Goal: Entertainment & Leisure: Consume media (video, audio)

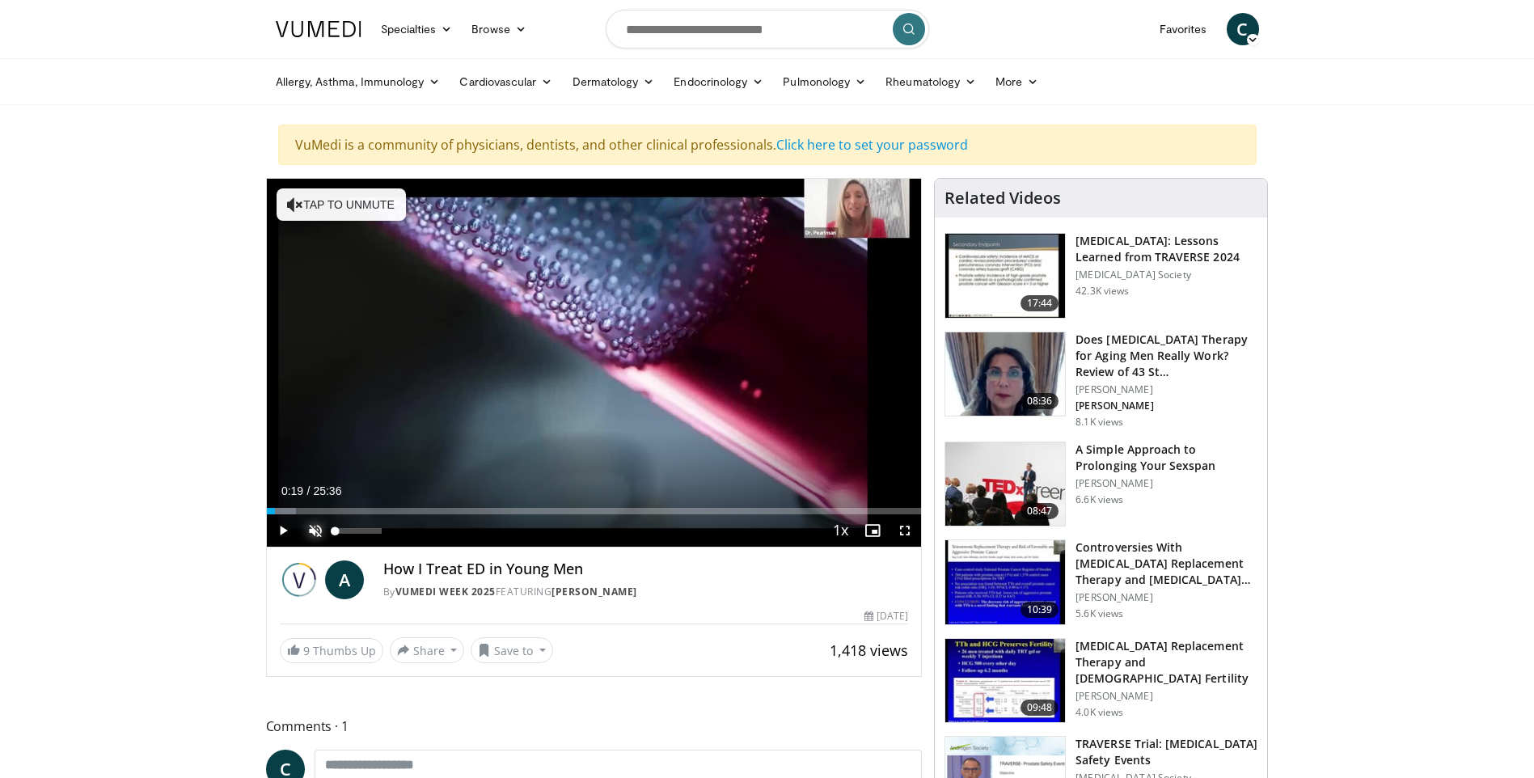
click at [319, 531] on span "Video Player" at bounding box center [315, 530] width 32 height 32
click at [287, 529] on span "Video Player" at bounding box center [283, 530] width 32 height 32
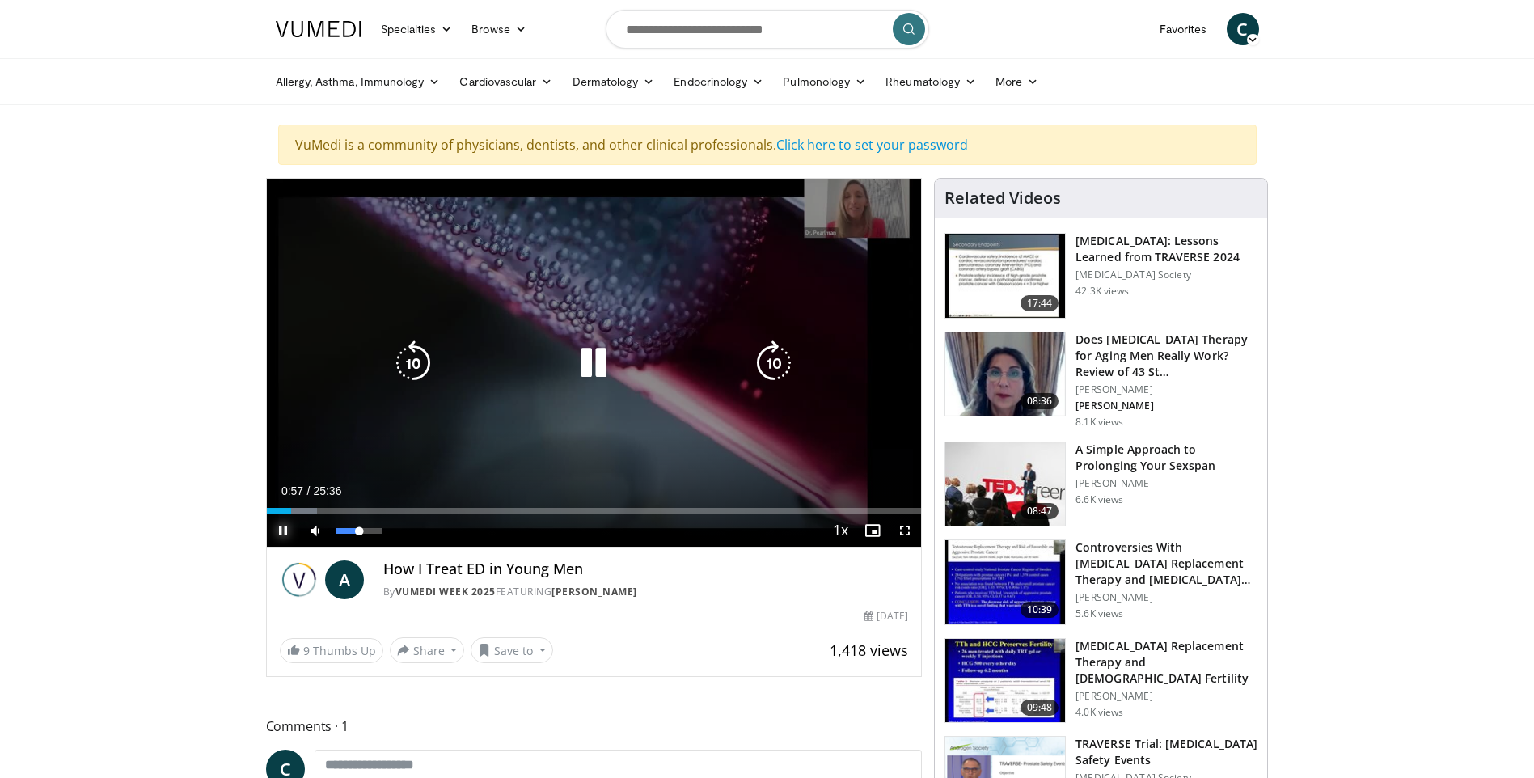
drag, startPoint x: 380, startPoint y: 533, endPoint x: 359, endPoint y: 534, distance: 21.0
click at [359, 534] on div "Volume Level" at bounding box center [348, 531] width 24 height 6
click at [426, 361] on icon "Video Player" at bounding box center [413, 362] width 45 height 45
click at [784, 364] on icon "Video Player" at bounding box center [773, 362] width 45 height 45
click at [416, 363] on icon "Video Player" at bounding box center [413, 362] width 45 height 45
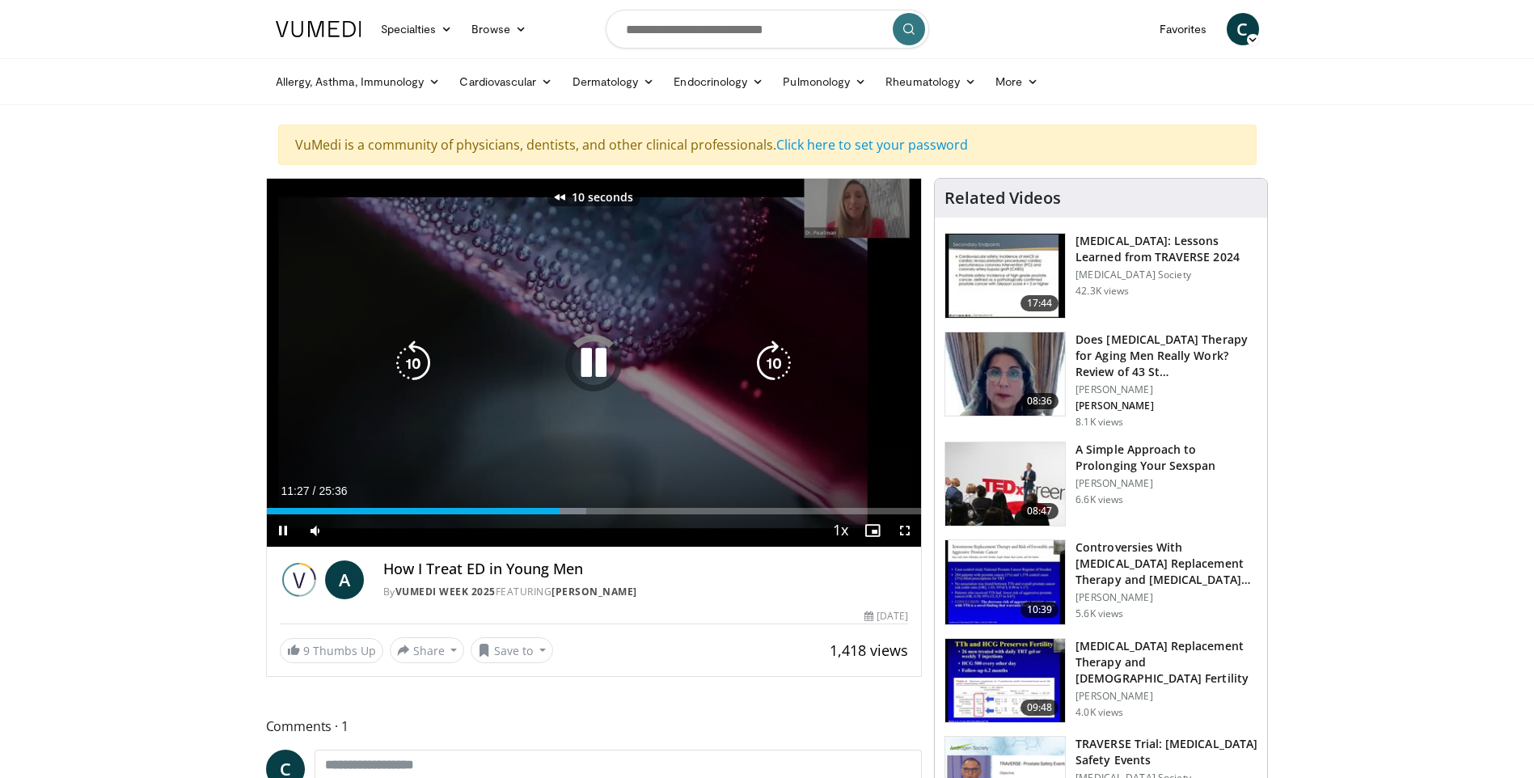
click at [416, 363] on icon "Video Player" at bounding box center [413, 362] width 45 height 45
click at [424, 361] on icon "Video Player" at bounding box center [413, 362] width 45 height 45
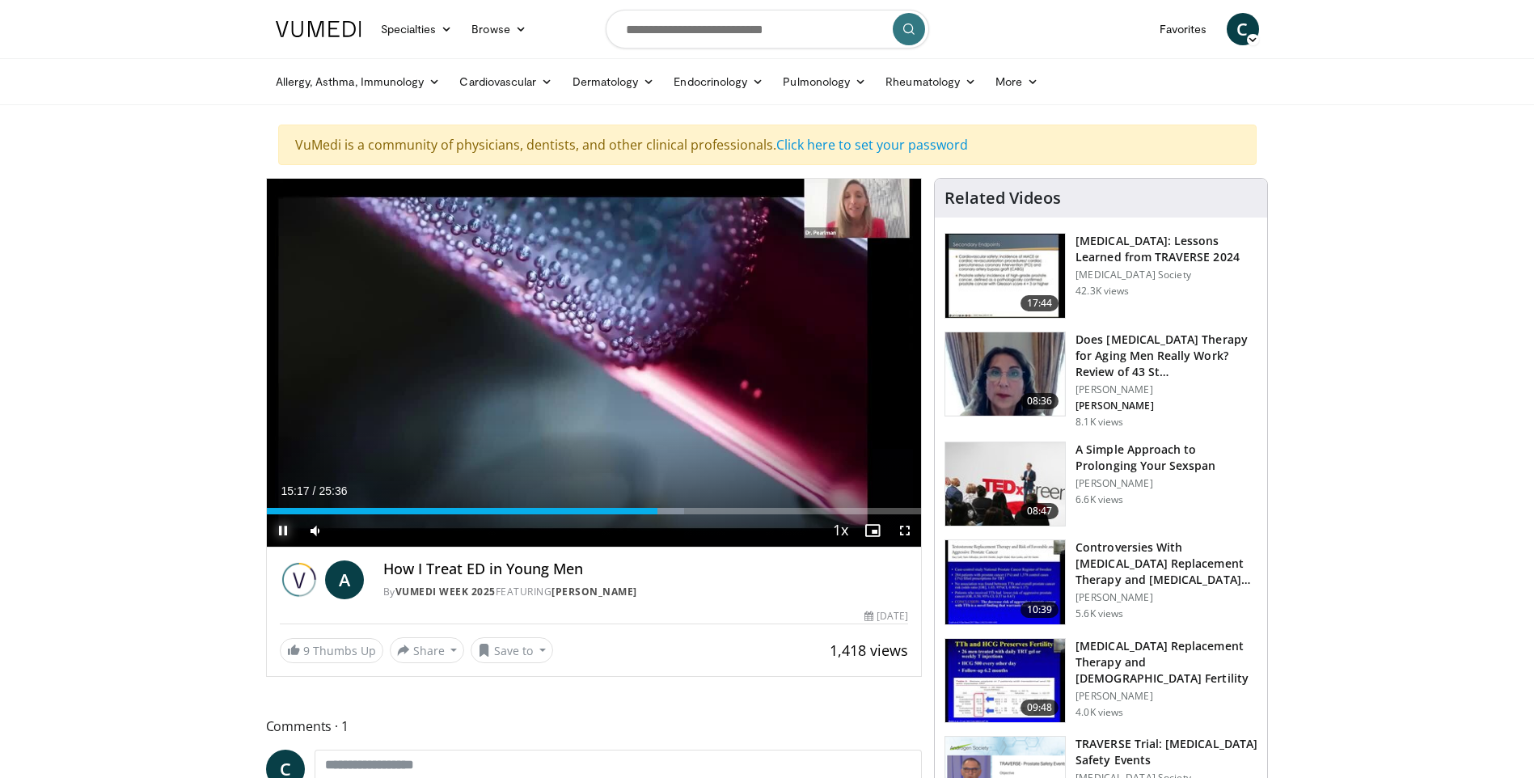
click at [282, 528] on span "Video Player" at bounding box center [283, 530] width 32 height 32
click at [283, 524] on span "Video Player" at bounding box center [283, 530] width 32 height 32
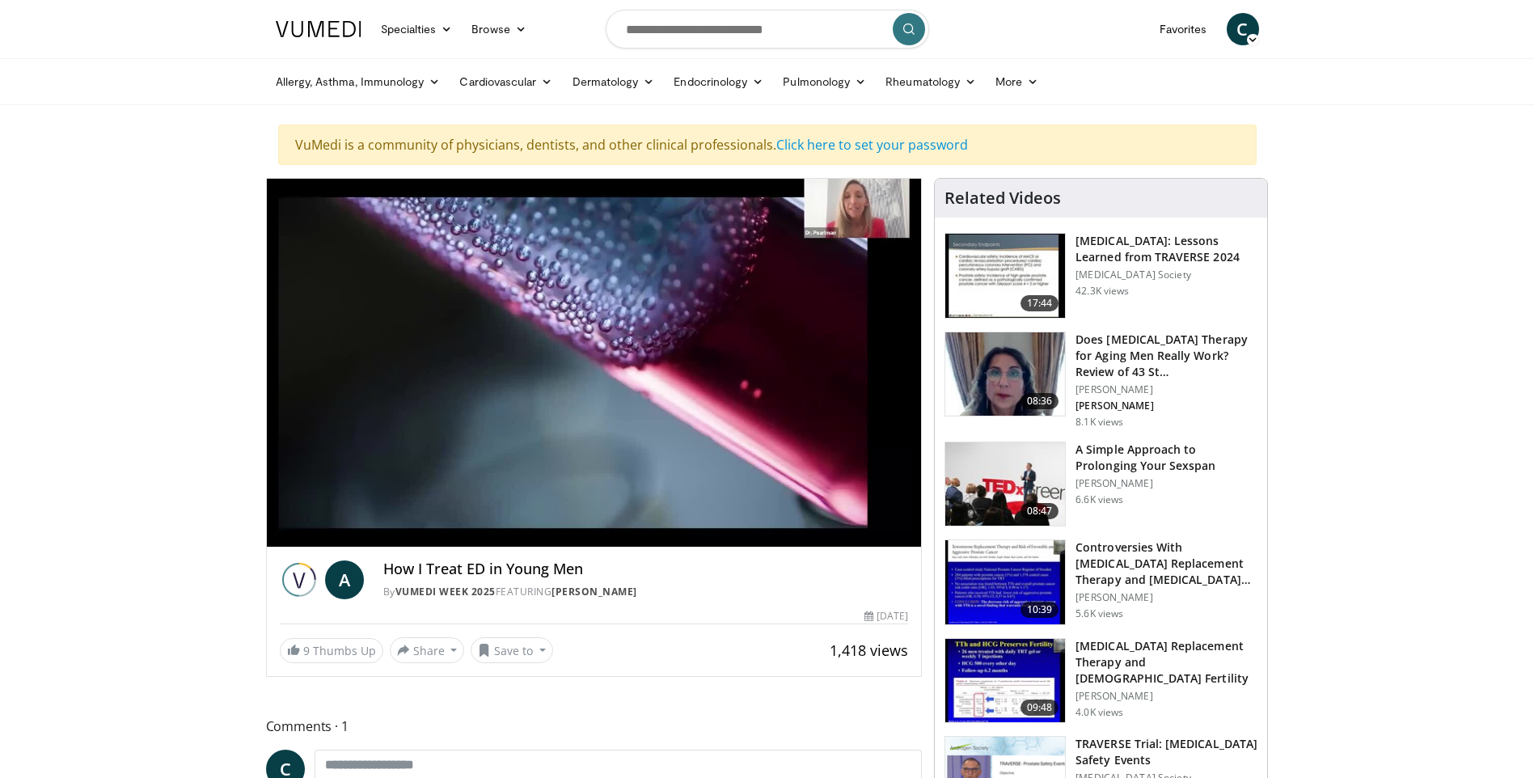
drag, startPoint x: 360, startPoint y: 531, endPoint x: 349, endPoint y: 532, distance: 10.5
click at [349, 532] on div "Volume Level" at bounding box center [343, 531] width 14 height 6
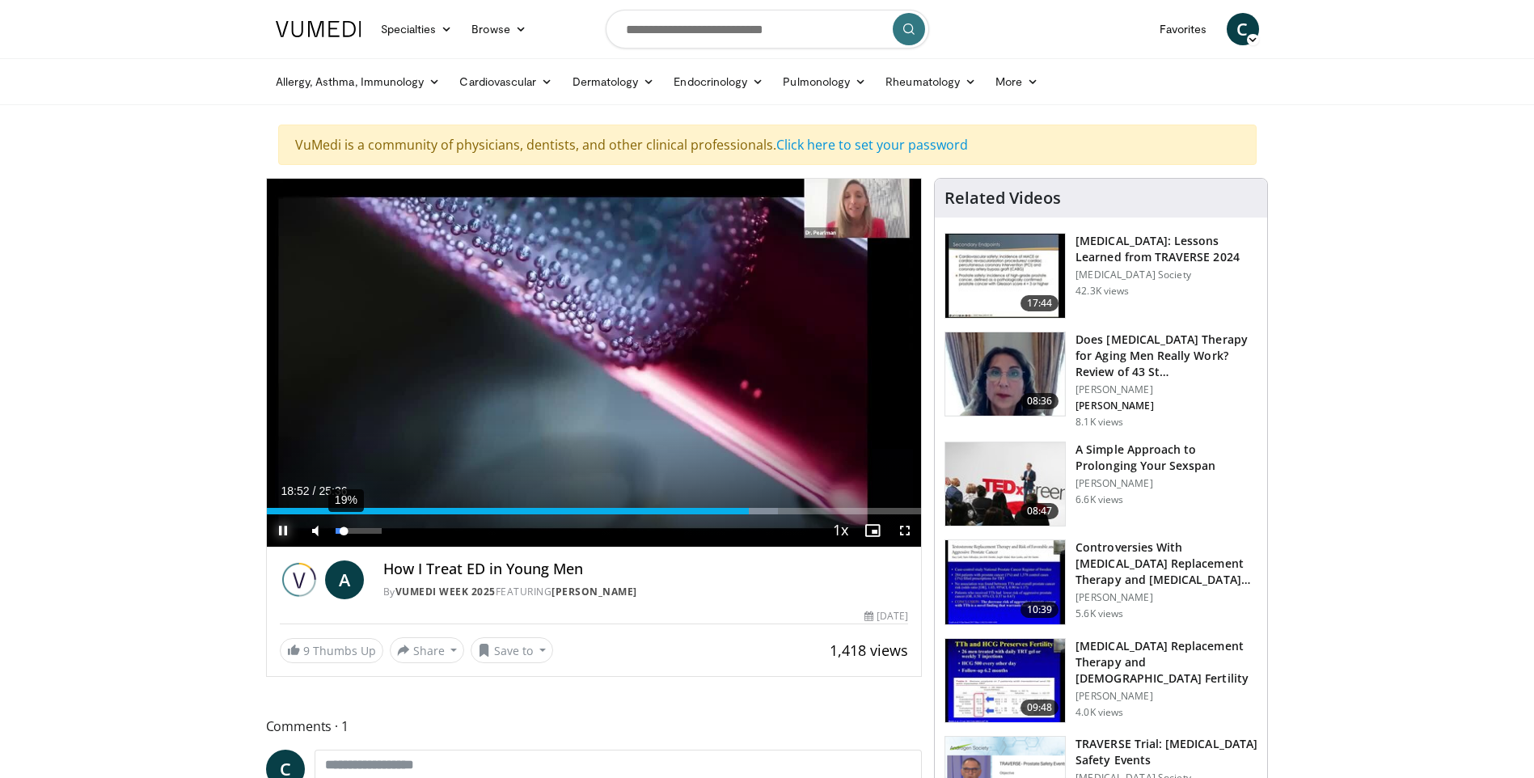
click at [344, 534] on div "Volume Level" at bounding box center [340, 531] width 9 height 6
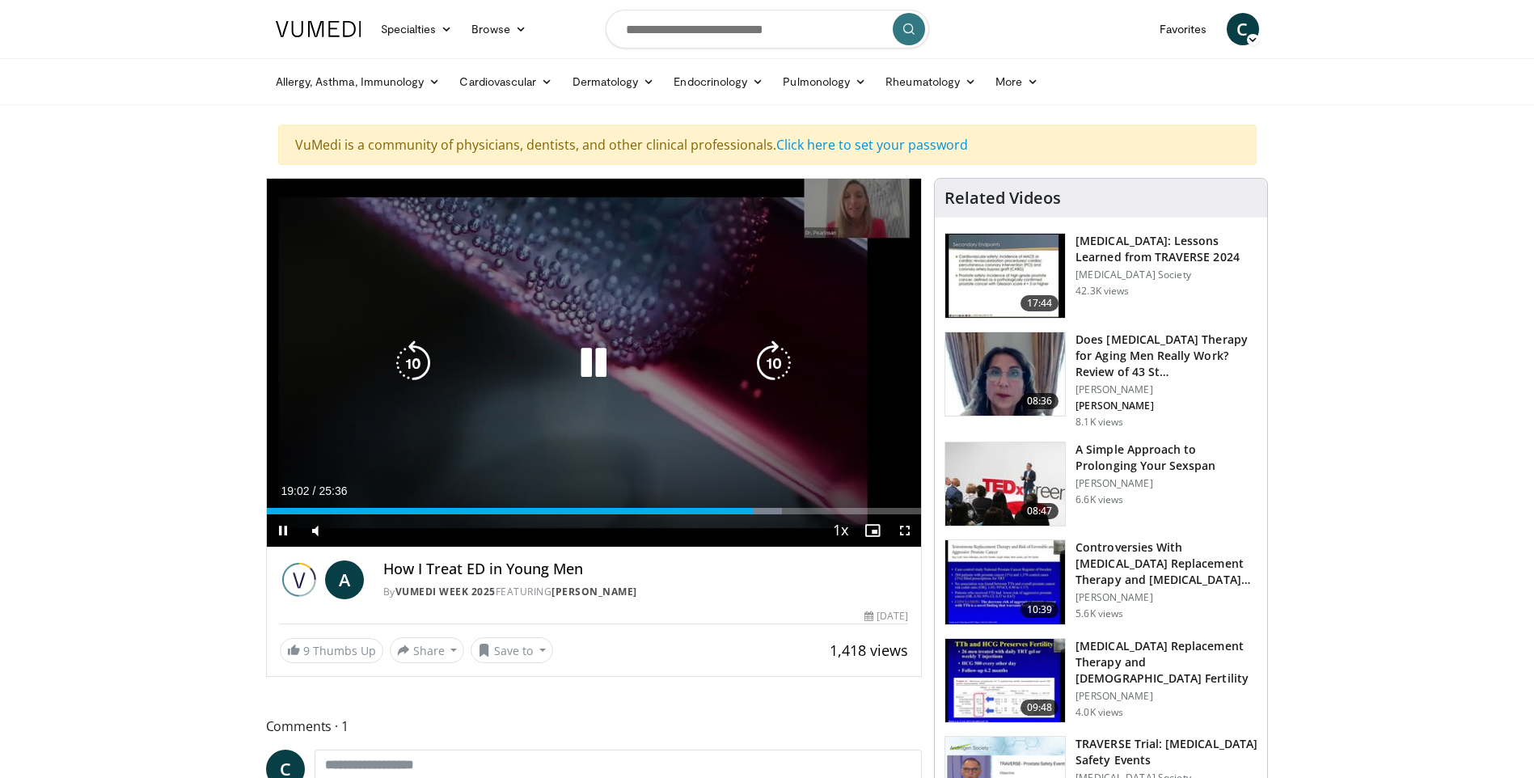
click at [427, 362] on icon "Video Player" at bounding box center [413, 362] width 45 height 45
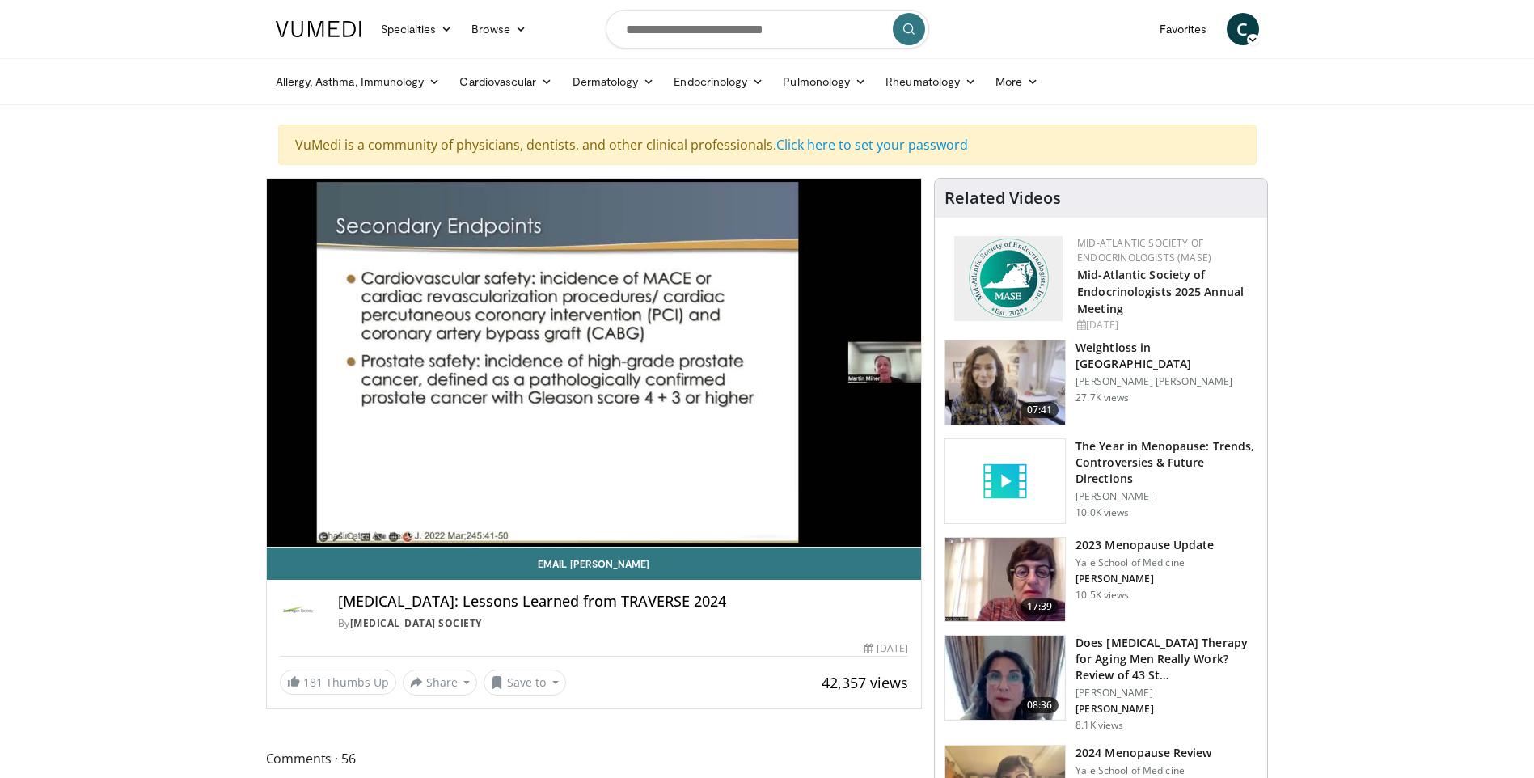
click at [420, 365] on div "10 seconds Tap to unmute" at bounding box center [594, 363] width 655 height 368
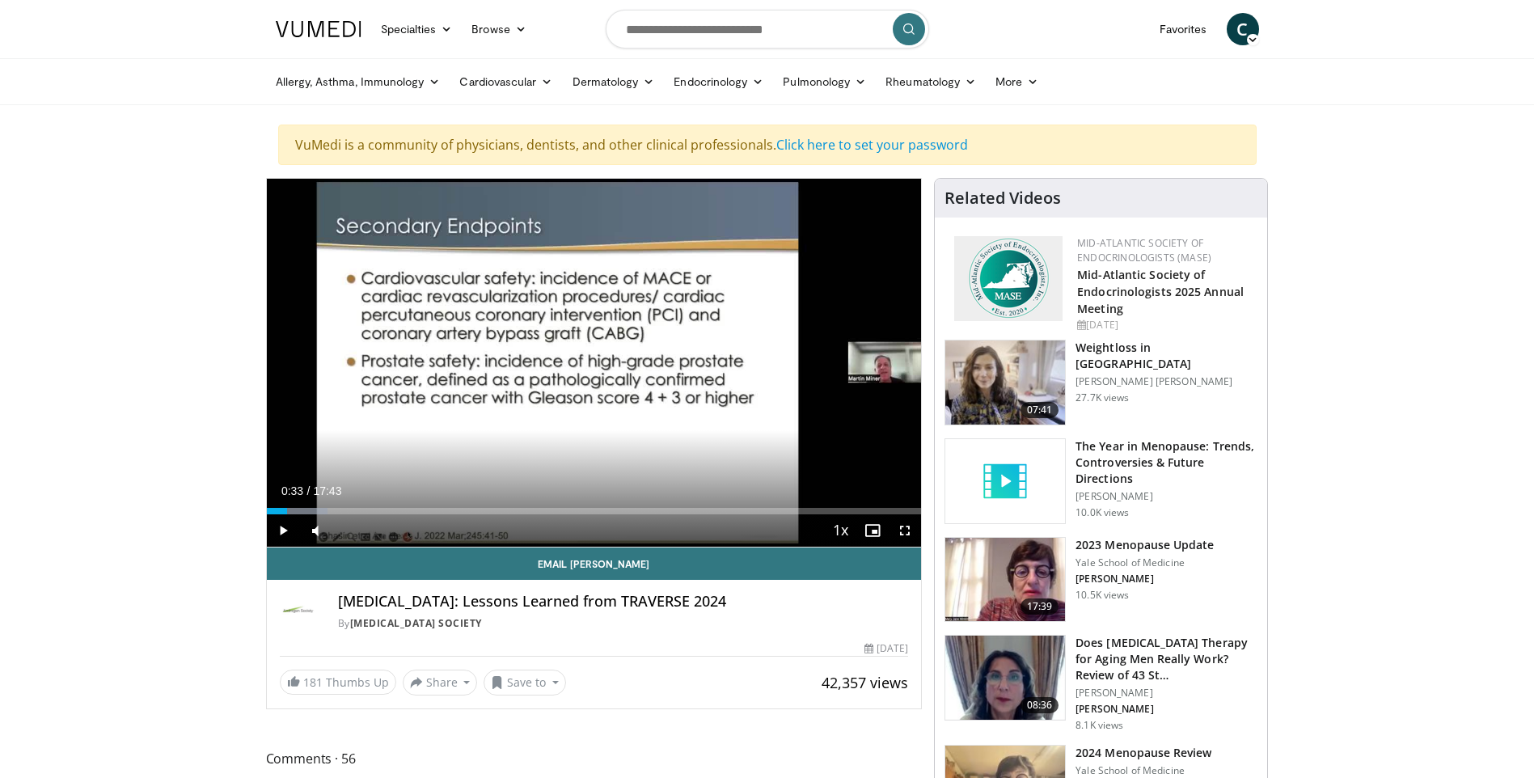
click at [420, 365] on div "10 seconds Tap to unmute" at bounding box center [594, 363] width 655 height 368
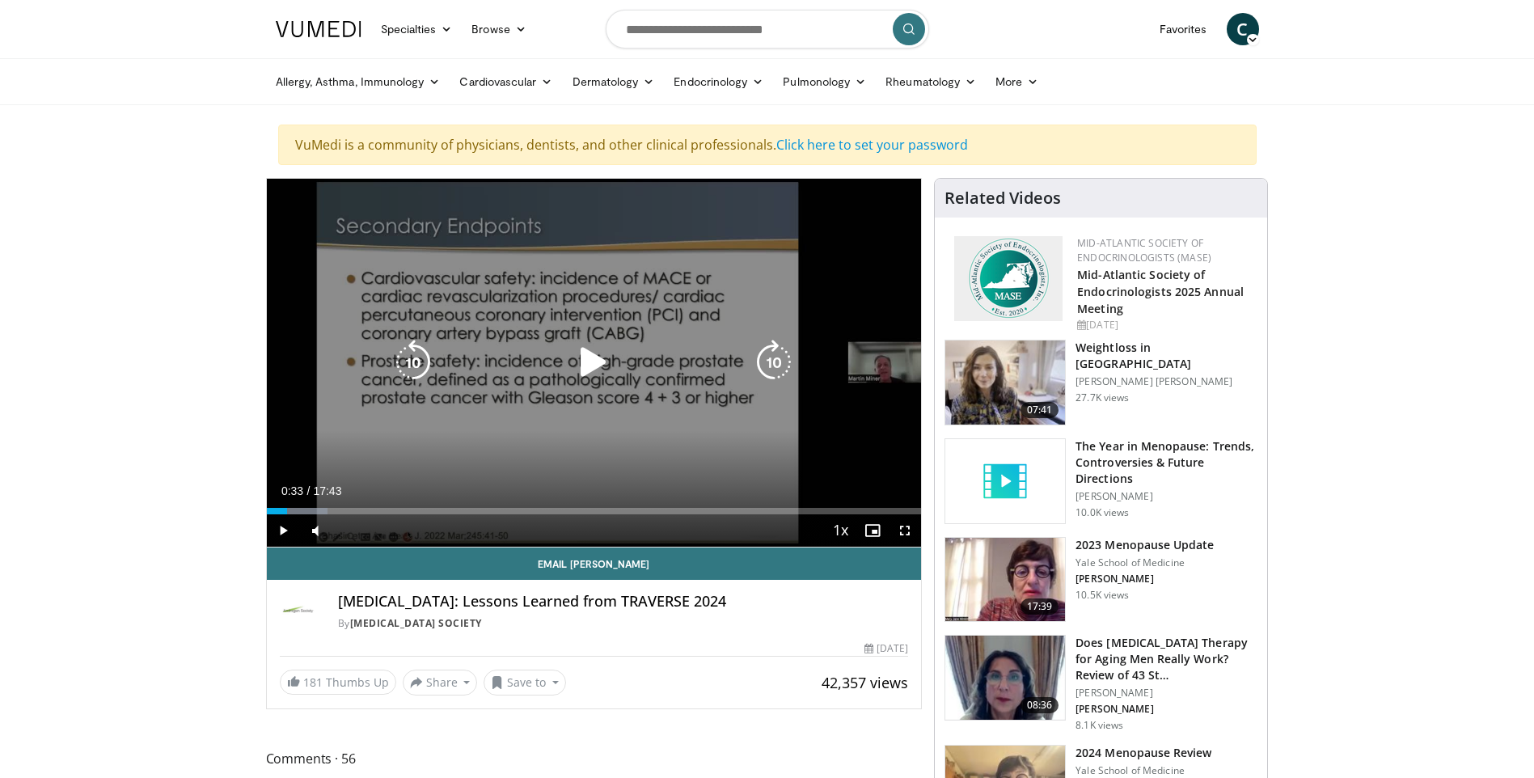
click at [420, 365] on icon "Video Player" at bounding box center [413, 362] width 45 height 45
click at [568, 354] on div "Video Player" at bounding box center [593, 362] width 393 height 32
click at [581, 357] on icon "Video Player" at bounding box center [593, 362] width 45 height 45
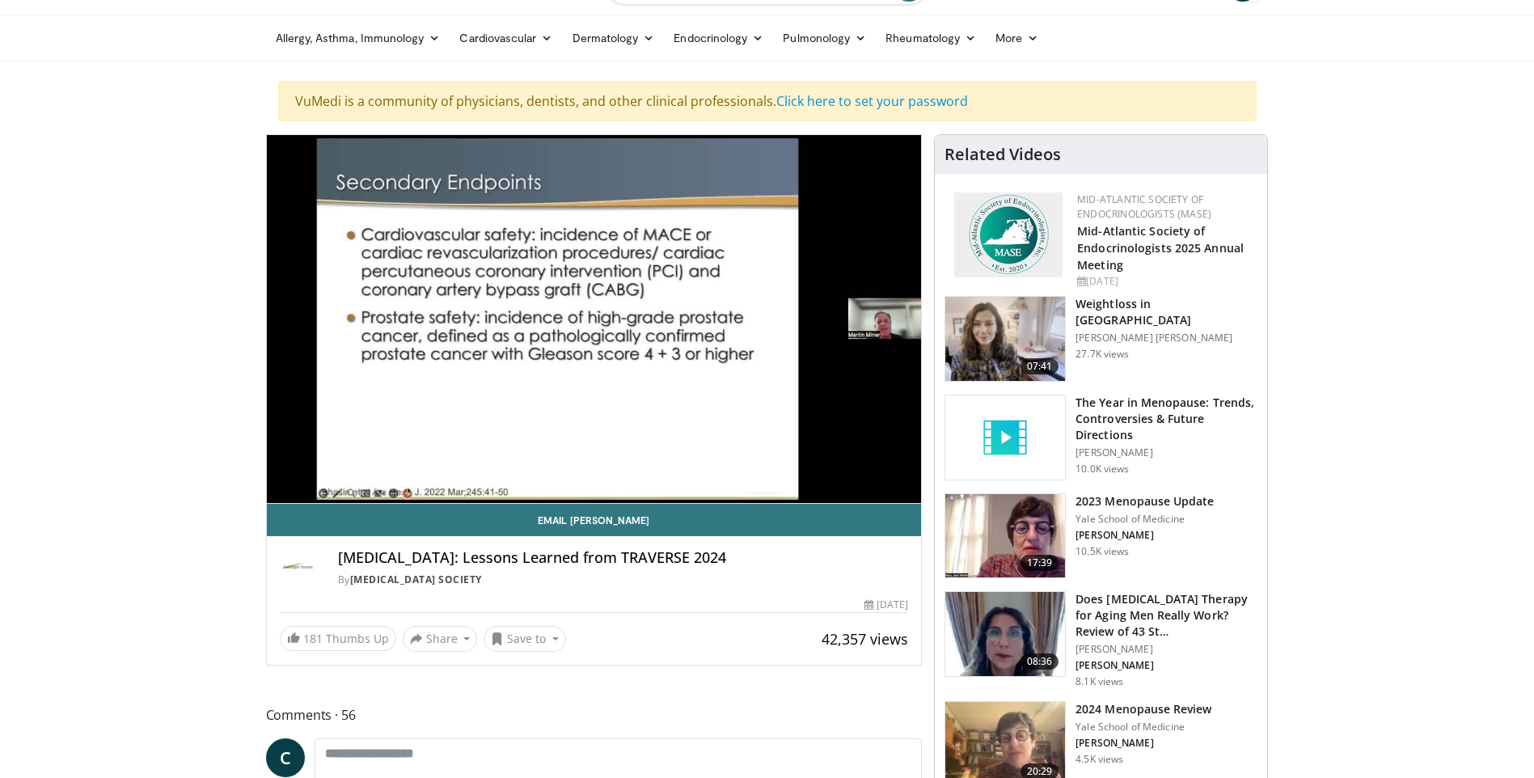
scroll to position [81, 0]
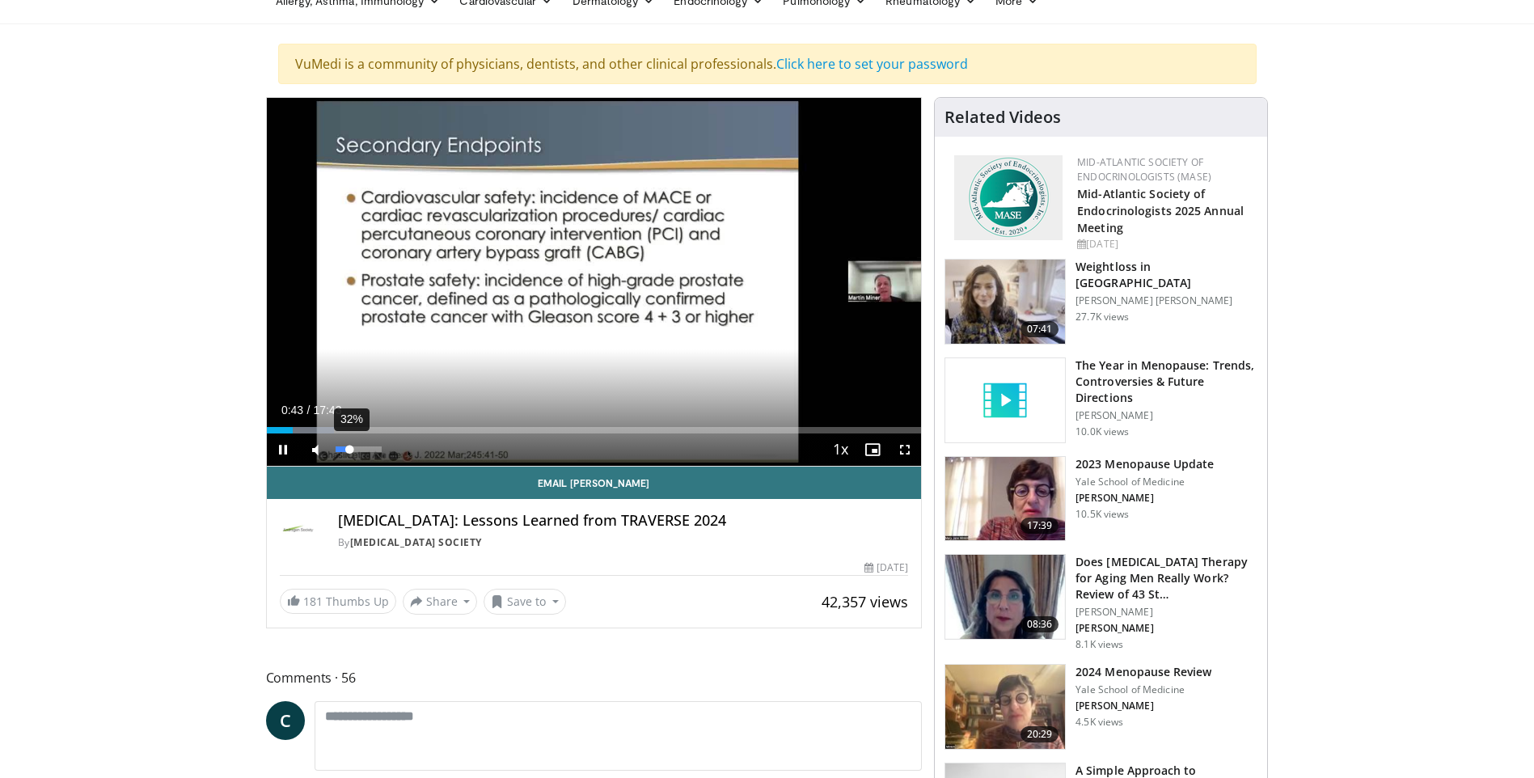
click at [350, 451] on div "Volume Level" at bounding box center [343, 449] width 15 height 6
